Goal: Task Accomplishment & Management: Use online tool/utility

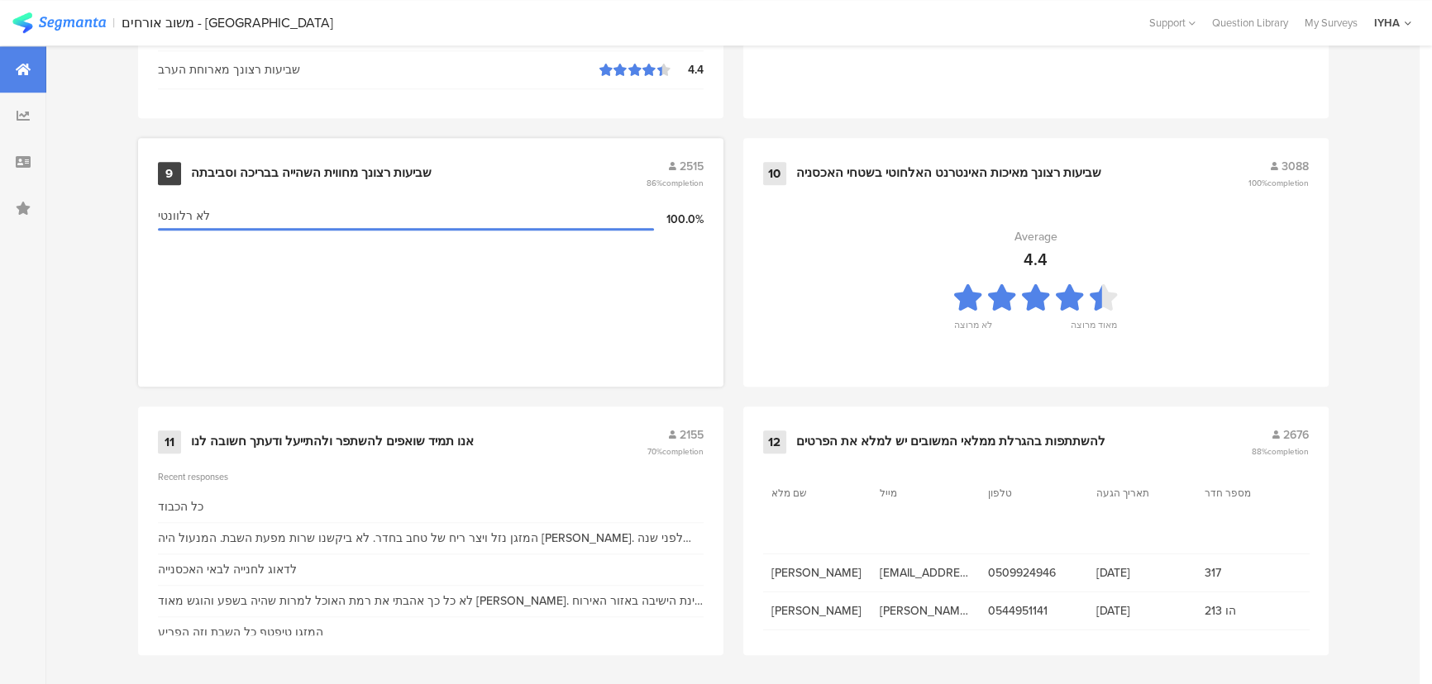
scroll to position [1737, 0]
click at [366, 426] on div "11 אנו תמיד שואפים להשתפר ולהתייעל ודעתך חשובה לנו 2155 70% completion" at bounding box center [431, 439] width 546 height 31
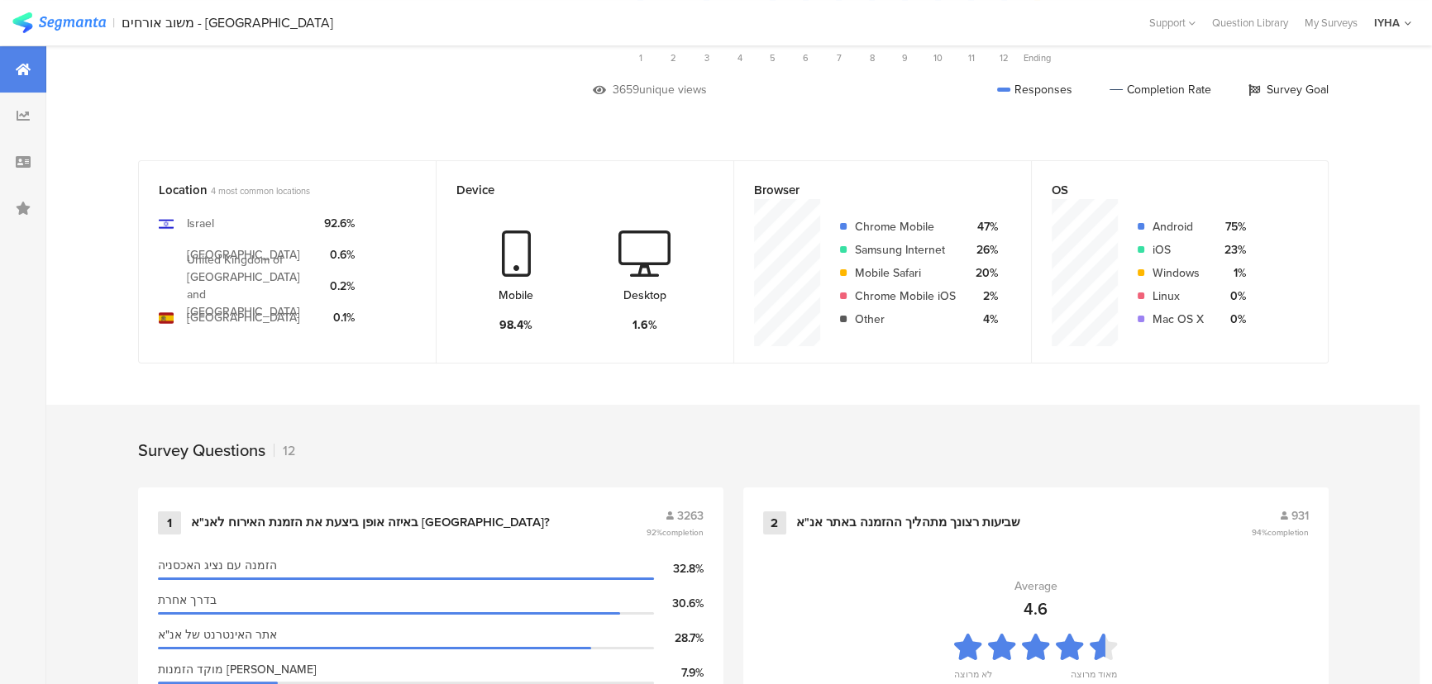
scroll to position [309, 0]
